Goal: Navigation & Orientation: Find specific page/section

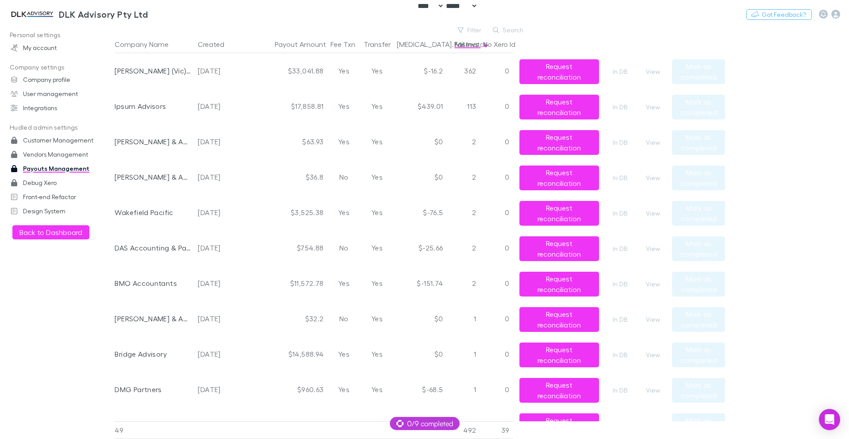
select select "****"
